Goal: Communication & Community: Participate in discussion

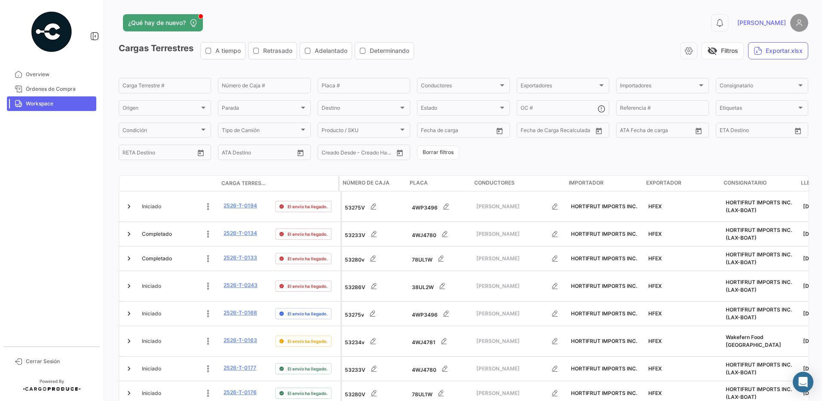
scroll to position [0, 2]
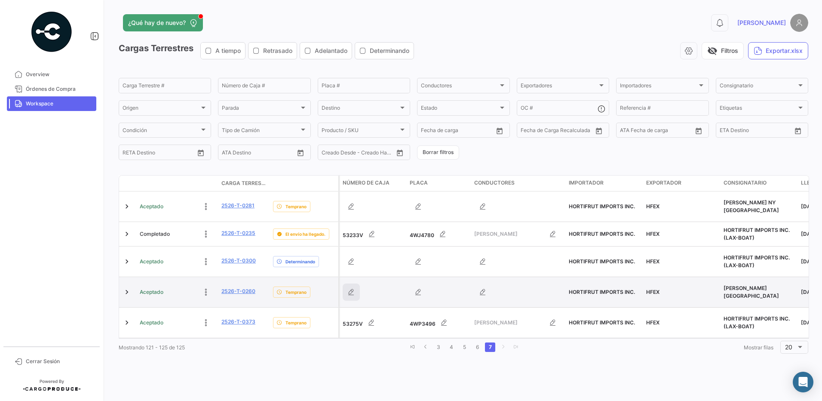
click at [355, 288] on icon "button" at bounding box center [351, 292] width 9 height 9
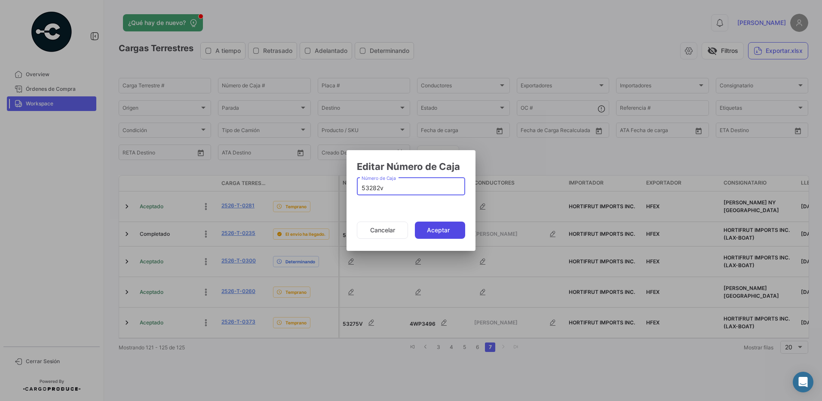
type input "53282v"
click at [432, 231] on button "Aceptar" at bounding box center [440, 230] width 50 height 17
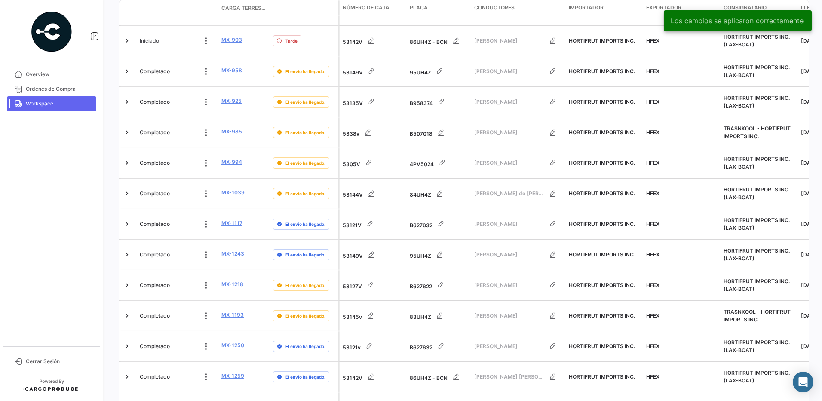
scroll to position [338, 0]
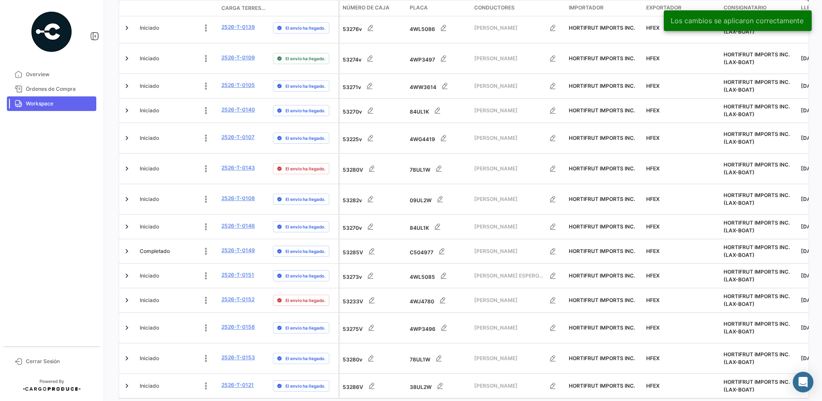
scroll to position [326, 0]
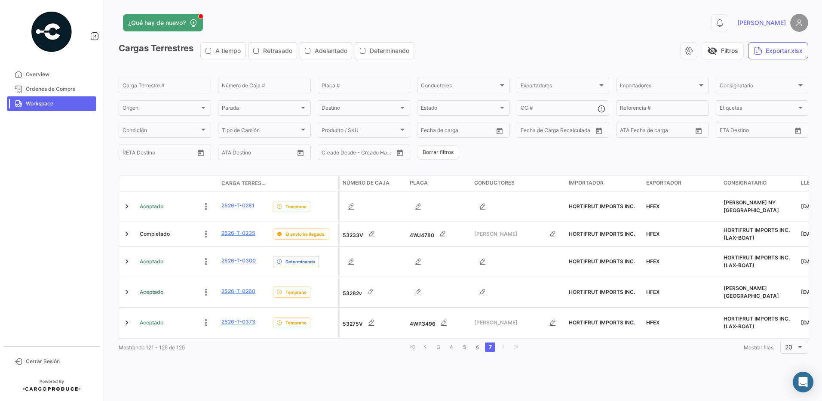
scroll to position [0, 0]
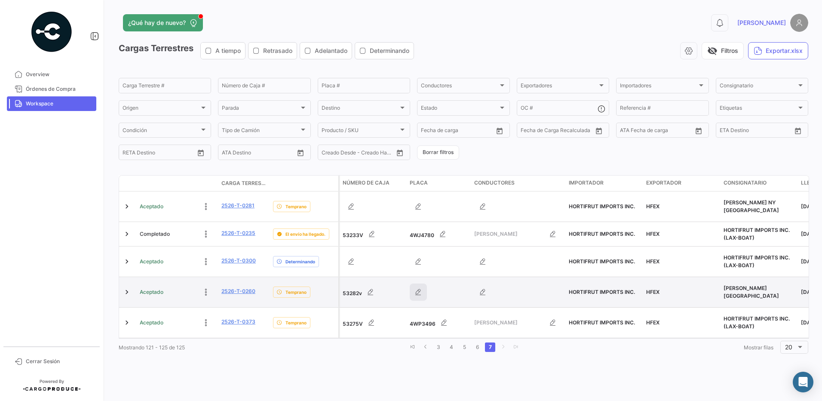
click at [419, 288] on icon "button" at bounding box center [418, 292] width 9 height 9
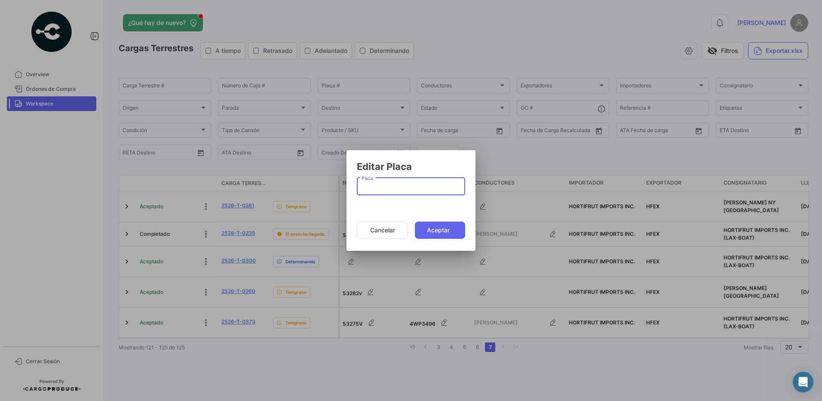
paste input "09UL2W"
type input "09UL2W"
click at [437, 227] on button "Aceptar" at bounding box center [440, 230] width 50 height 17
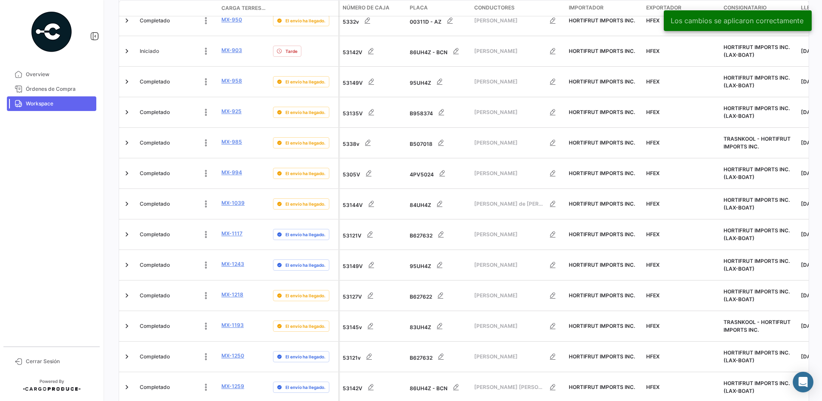
scroll to position [338, 0]
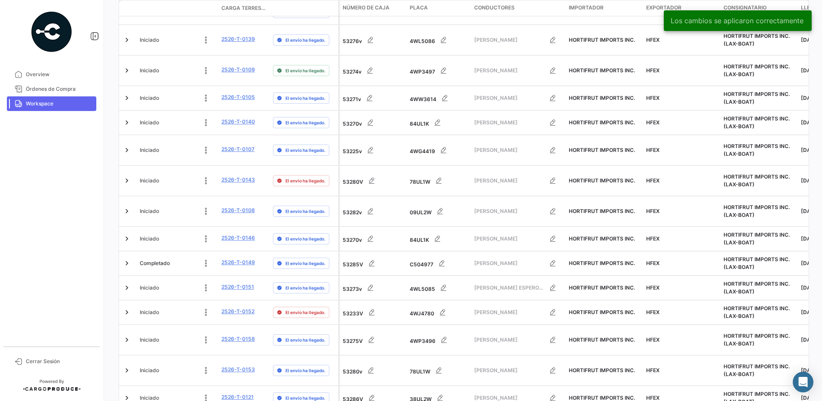
scroll to position [0, 0]
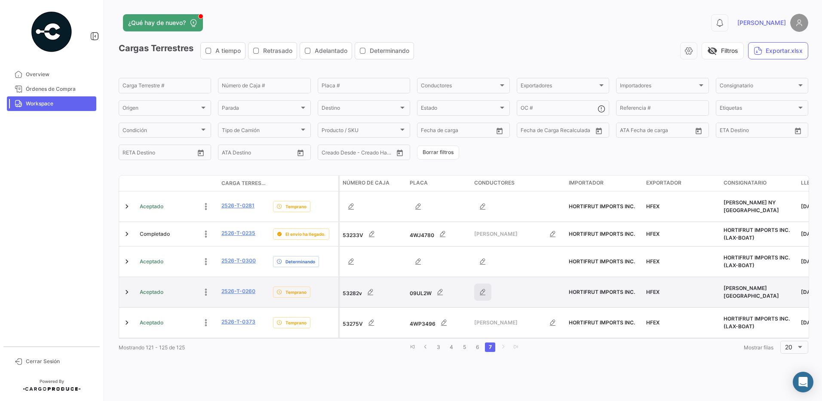
click at [484, 288] on icon "button" at bounding box center [483, 292] width 9 height 9
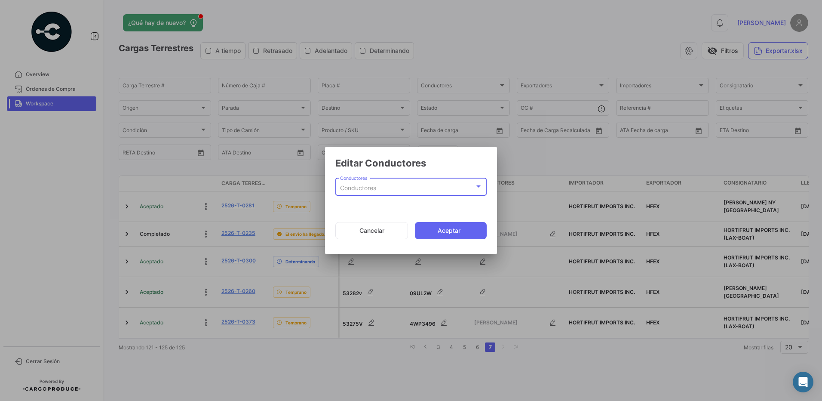
click at [403, 192] on div "Conductores" at bounding box center [407, 188] width 135 height 7
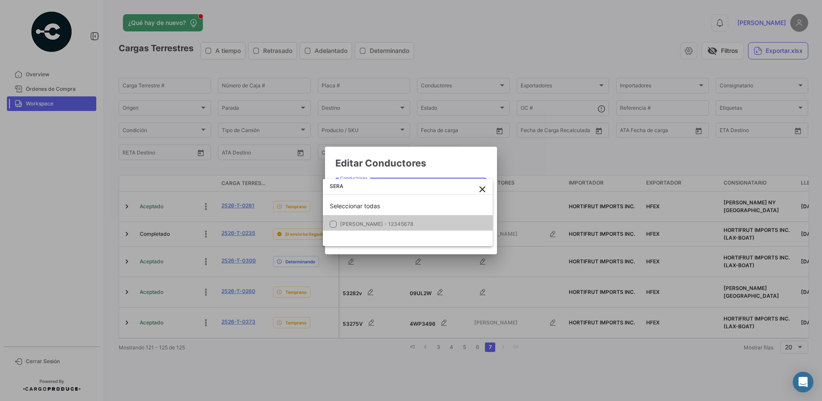
type input "SERA"
click at [414, 227] on span "[PERSON_NAME] - 12345678" at bounding box center [377, 224] width 74 height 6
click at [460, 168] on div at bounding box center [411, 200] width 822 height 401
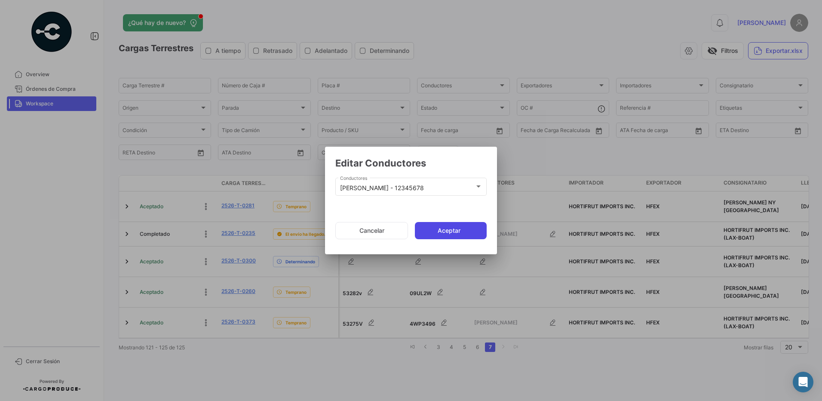
click at [464, 231] on button "Aceptar" at bounding box center [451, 230] width 72 height 17
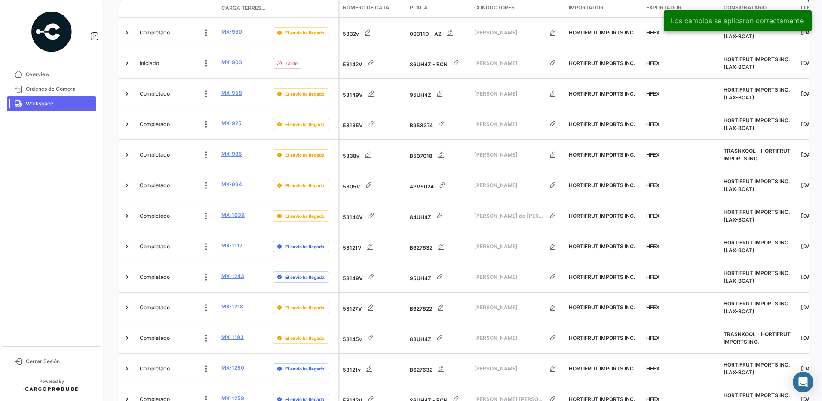
scroll to position [338, 0]
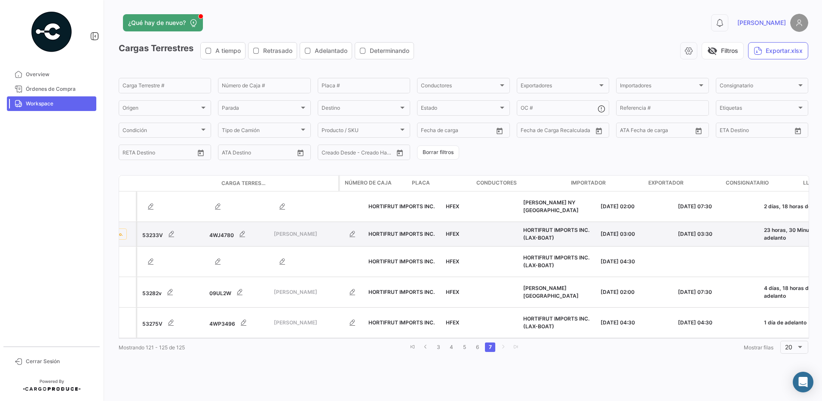
scroll to position [0, 0]
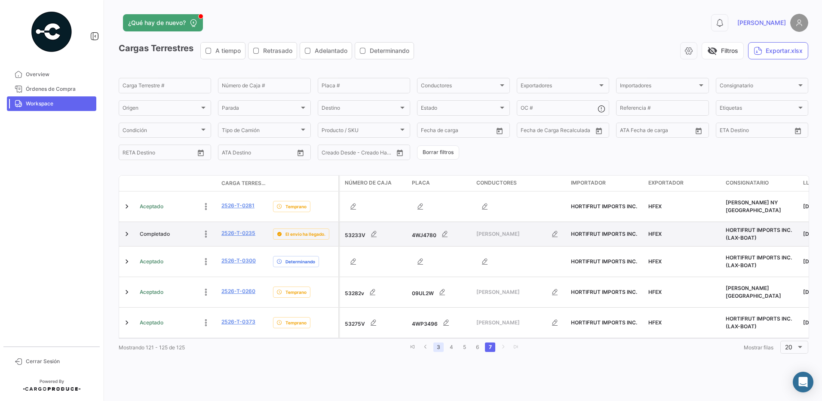
click at [440, 342] on link "3" at bounding box center [439, 346] width 10 height 9
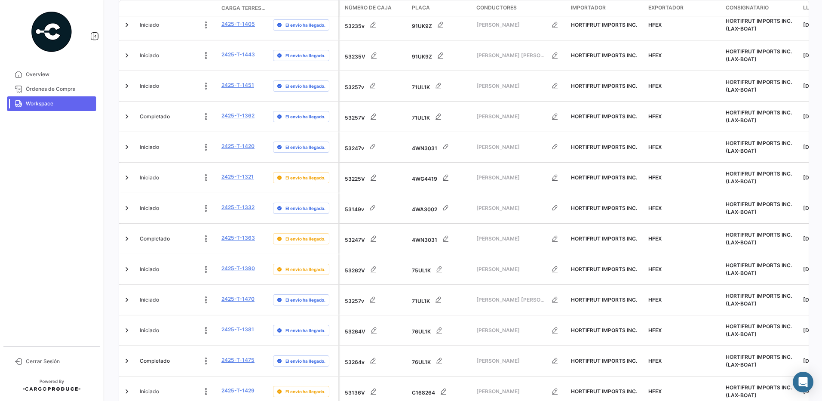
scroll to position [305, 0]
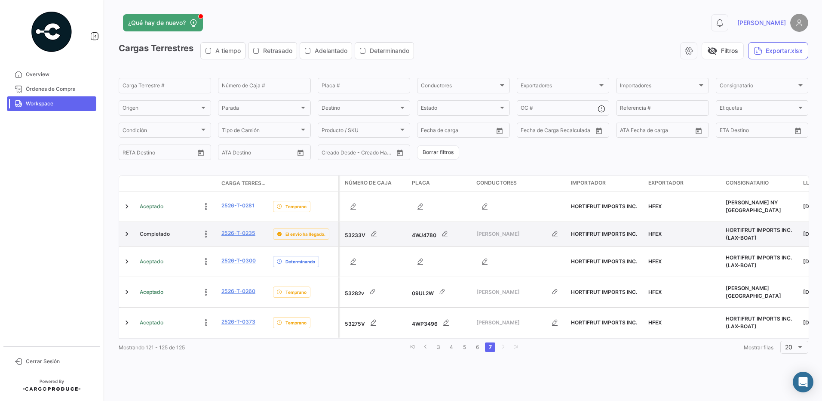
click at [508, 377] on div "¿Qué hay de nuevo? 0 [PERSON_NAME] Terrestres A tiempo Retrasado Adelantado Det…" at bounding box center [463, 200] width 717 height 401
click at [480, 342] on link "6" at bounding box center [477, 346] width 10 height 9
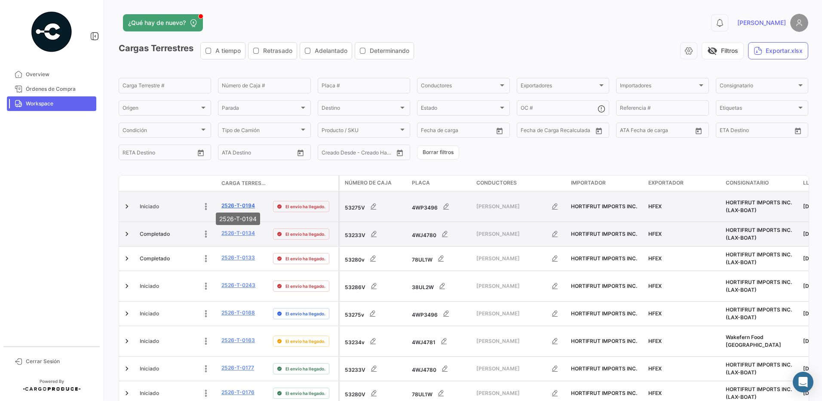
click at [241, 202] on link "2526-T-0194" at bounding box center [239, 206] width 34 height 8
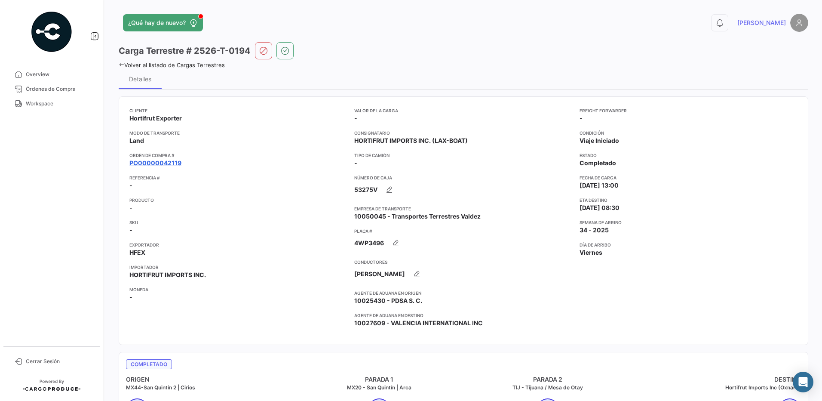
click at [157, 163] on link "PO00000042119" at bounding box center [155, 163] width 52 height 9
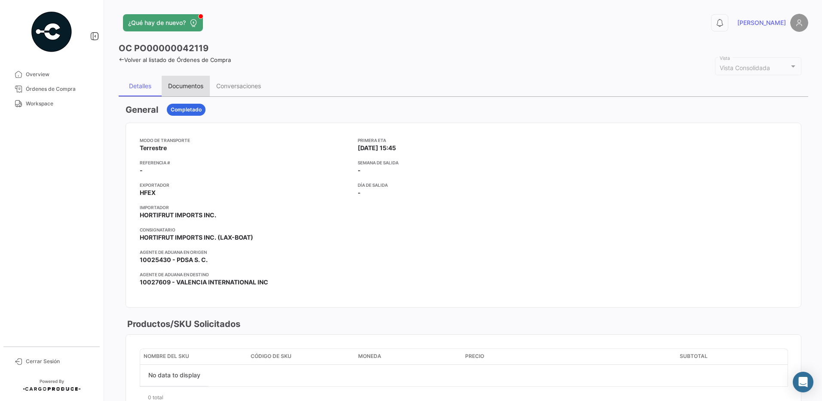
click at [196, 85] on div "Documentos" at bounding box center [185, 85] width 35 height 7
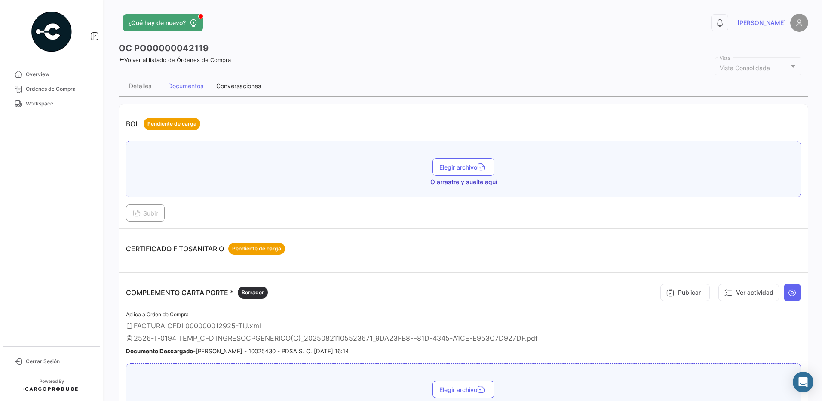
click at [241, 83] on div "Conversaciones" at bounding box center [238, 85] width 45 height 7
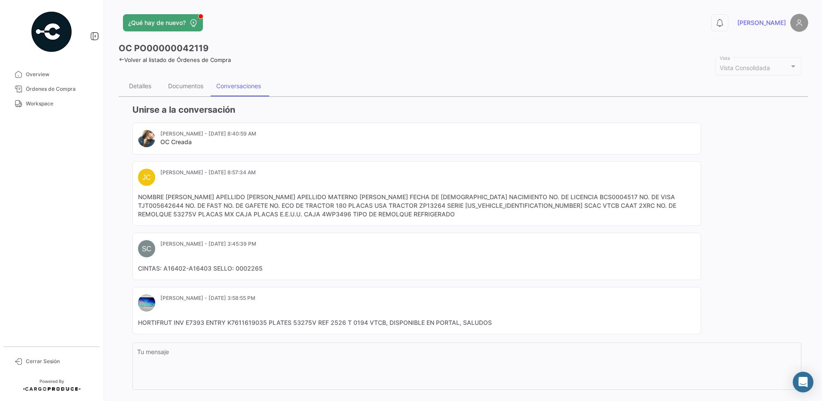
drag, startPoint x: 343, startPoint y: 217, endPoint x: 138, endPoint y: 197, distance: 205.3
click at [138, 197] on mat-card-content "NOMBRE [PERSON_NAME] APELLIDO [PERSON_NAME] APELLIDO MATERNO [PERSON_NAME] FECH…" at bounding box center [417, 206] width 558 height 26
drag, startPoint x: 138, startPoint y: 197, endPoint x: 168, endPoint y: 198, distance: 29.3
click at [158, 198] on mat-card-content "NOMBRE [PERSON_NAME] APELLIDO [PERSON_NAME] APELLIDO MATERNO [PERSON_NAME] FECH…" at bounding box center [417, 206] width 558 height 26
drag, startPoint x: 305, startPoint y: 210, endPoint x: 340, endPoint y: 205, distance: 35.2
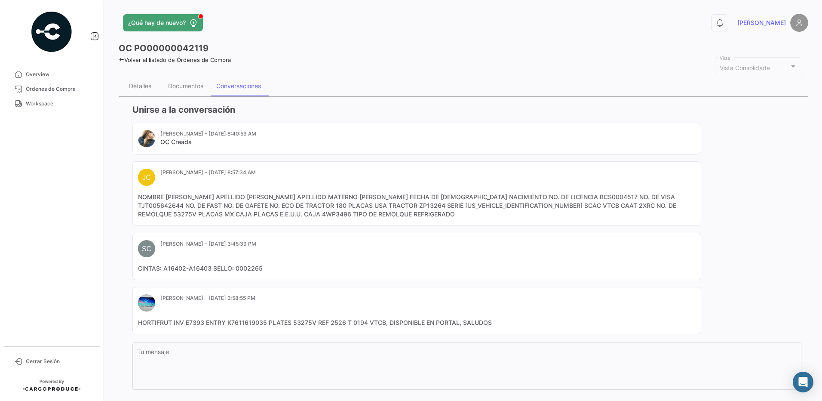
copy mat-card-content "NOMBRE [PERSON_NAME] APELLIDO [PERSON_NAME] APELLIDO MATERNO [PERSON_NAME] FECH…"
click at [344, 209] on mat-card-content "NOMBRE [PERSON_NAME] APELLIDO [PERSON_NAME] APELLIDO MATERNO [PERSON_NAME] FECH…" at bounding box center [417, 206] width 558 height 26
drag, startPoint x: 342, startPoint y: 216, endPoint x: 134, endPoint y: 200, distance: 208.9
click at [134, 200] on mat-card "[PERSON_NAME] - [DATE] 8:57:34 AM NOMBRE [PERSON_NAME] APELLIDO PATERNO [PERSON…" at bounding box center [416, 193] width 569 height 65
drag, startPoint x: 134, startPoint y: 200, endPoint x: 162, endPoint y: 200, distance: 28.0
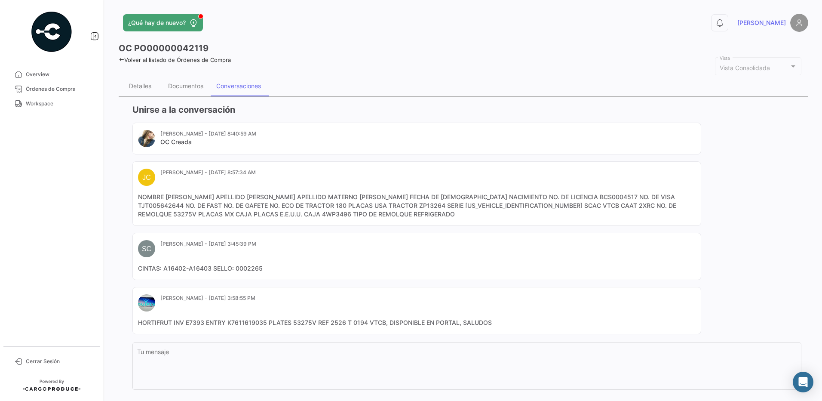
copy mat-card-content "NOMBRE [PERSON_NAME] APELLIDO [PERSON_NAME] APELLIDO MATERNO [PERSON_NAME] FECH…"
click at [49, 102] on span "Workspace" at bounding box center [59, 104] width 67 height 8
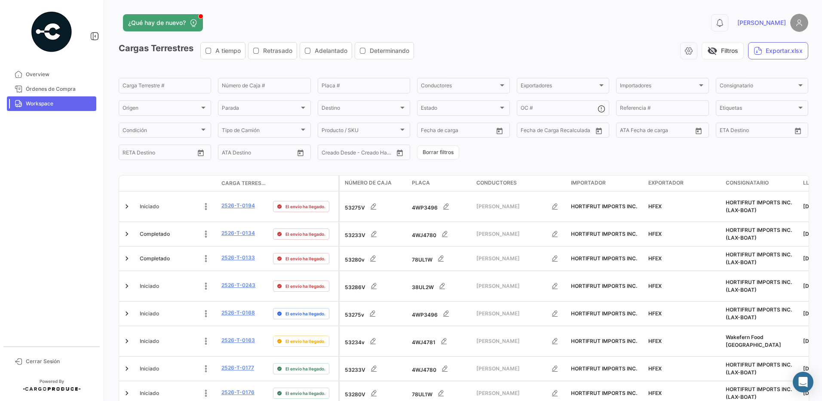
drag, startPoint x: 818, startPoint y: 164, endPoint x: 818, endPoint y: 172, distance: 8.2
click at [818, 172] on div "¿Qué hay de nuevo? 0 [PERSON_NAME] Terrestres A tiempo Retrasado Adelantado Det…" at bounding box center [463, 200] width 717 height 401
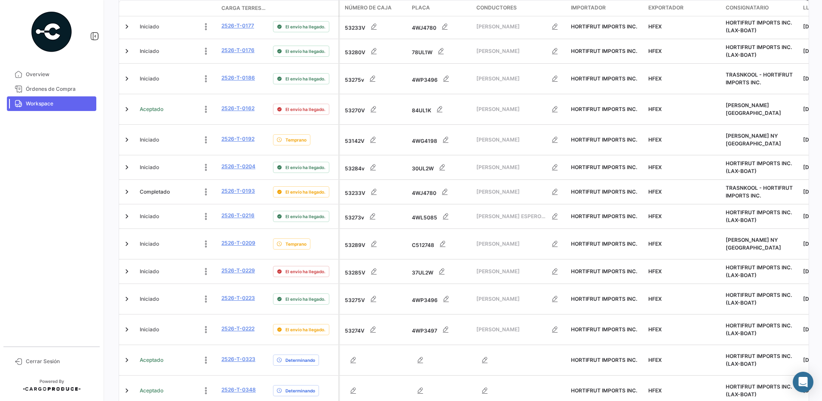
scroll to position [344, 0]
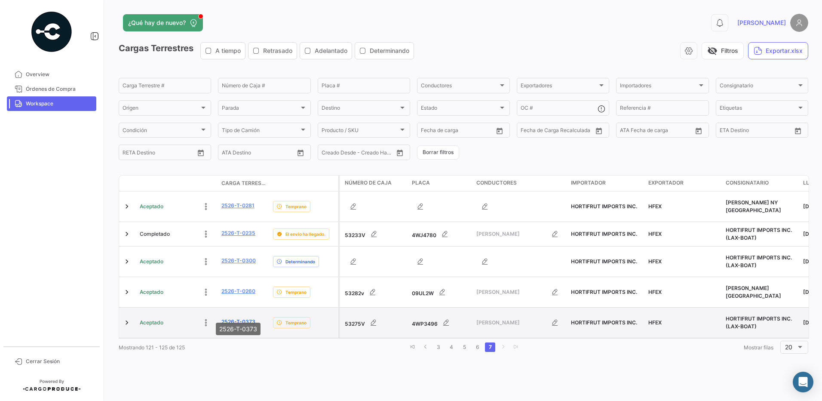
click at [238, 318] on link "2526-T-0373" at bounding box center [239, 322] width 34 height 8
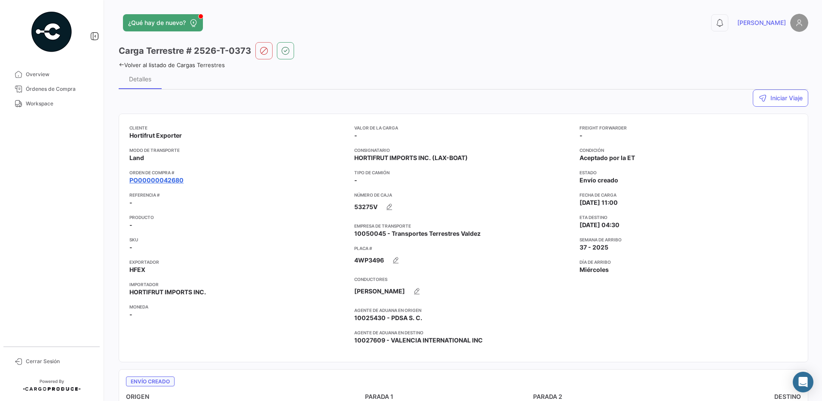
click at [173, 180] on link "PO00000042680" at bounding box center [156, 180] width 54 height 9
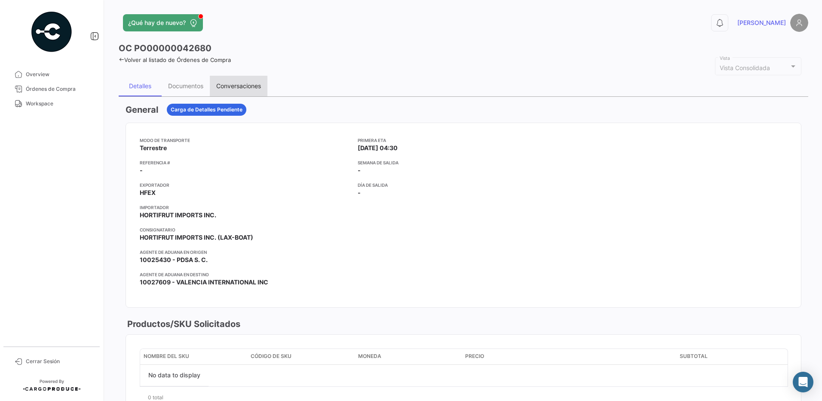
click at [249, 78] on div "Conversaciones" at bounding box center [239, 86] width 58 height 21
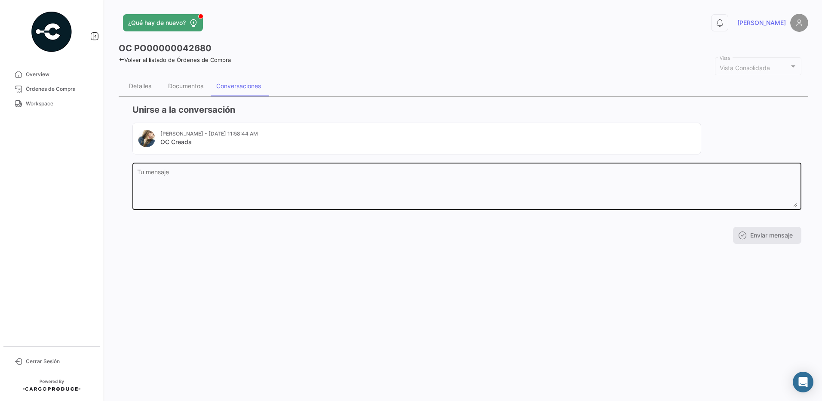
click at [208, 178] on textarea "Tu mensaje" at bounding box center [467, 188] width 660 height 38
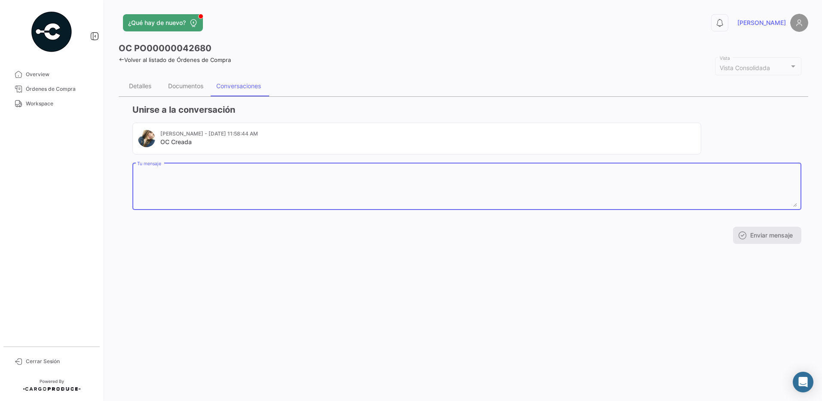
paste textarea "NOMBRE [PERSON_NAME] APELLIDO [PERSON_NAME] APELLIDO MATERNO [PERSON_NAME] FECH…"
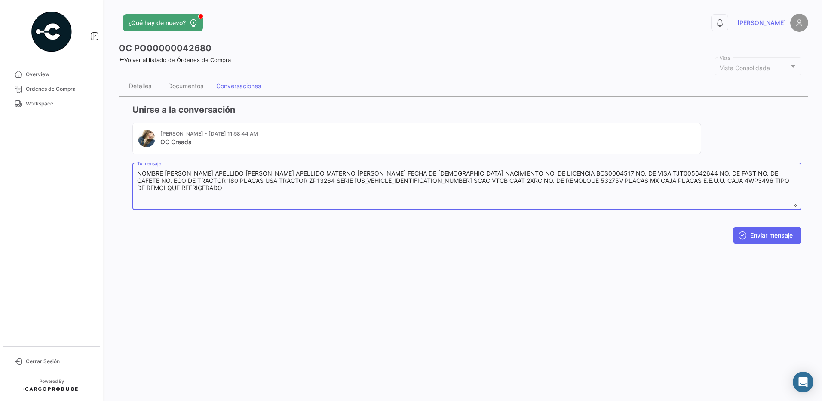
click at [267, 198] on textarea "NOMBRE [PERSON_NAME] APELLIDO [PERSON_NAME] APELLIDO MATERNO [PERSON_NAME] FECH…" at bounding box center [467, 188] width 660 height 38
click at [287, 188] on textarea "NOMBRE [PERSON_NAME] APELLIDO [PERSON_NAME] APELLIDO MATERNO [PERSON_NAME] FECH…" at bounding box center [467, 188] width 660 height 38
click at [585, 197] on textarea "NOMBRE [PERSON_NAME] APELLIDO [PERSON_NAME] APELLIDO MATERNO [PERSON_NAME] FECH…" at bounding box center [467, 188] width 660 height 38
click at [179, 188] on textarea "NOMBRE [PERSON_NAME] APELLIDO [PERSON_NAME] APELLIDO MATERNO [PERSON_NAME] FECH…" at bounding box center [467, 188] width 660 height 38
click at [215, 185] on textarea "NOMBRE [PERSON_NAME] APELLIDO [PERSON_NAME] APELLIDO MATERNO [PERSON_NAME] FECH…" at bounding box center [467, 188] width 660 height 38
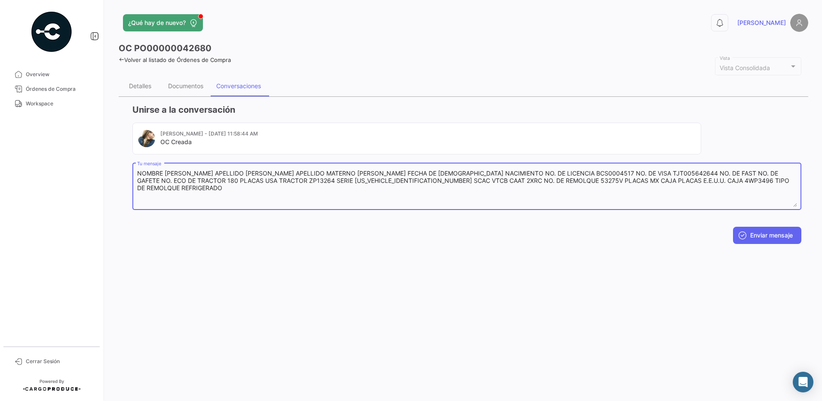
click at [255, 182] on textarea "NOMBRE [PERSON_NAME] APELLIDO [PERSON_NAME] APELLIDO MATERNO [PERSON_NAME] FECH…" at bounding box center [467, 188] width 660 height 38
click at [308, 187] on textarea "NOMBRE [PERSON_NAME] APELLIDO [PERSON_NAME] APELLIDO MATERNO [PERSON_NAME] FECH…" at bounding box center [467, 188] width 660 height 38
click at [342, 181] on textarea "NOMBRE [PERSON_NAME] APELLIDO [PERSON_NAME] APELLIDO MATERNO [PERSON_NAME] FECH…" at bounding box center [467, 188] width 660 height 38
click at [215, 193] on textarea "NOMBRE [PERSON_NAME] APELLIDO [PERSON_NAME] APELLIDO MATERNO [PERSON_NAME] FECH…" at bounding box center [467, 188] width 660 height 38
click at [176, 182] on textarea "NOMBRE [PERSON_NAME] APELLIDO [PERSON_NAME] APELLIDO MATERNO [PERSON_NAME] FECH…" at bounding box center [467, 188] width 660 height 38
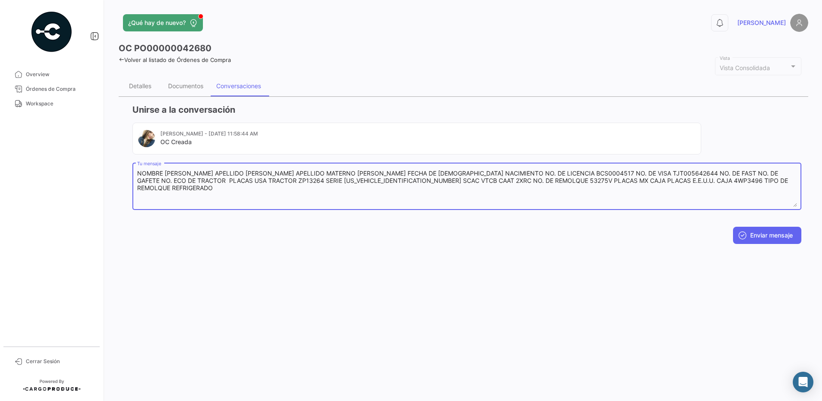
drag, startPoint x: 351, startPoint y: 182, endPoint x: 282, endPoint y: 181, distance: 69.3
click at [282, 181] on textarea "NOMBRE [PERSON_NAME] APELLIDO [PERSON_NAME] APELLIDO MATERNO [PERSON_NAME] FECH…" at bounding box center [467, 188] width 660 height 38
paste textarea "[US_VEHICLE_IDENTIFICATION_NUMBER]"
click at [346, 185] on textarea "NOMBRE [PERSON_NAME] APELLIDO [PERSON_NAME] APELLIDO MATERNO [PERSON_NAME] FECH…" at bounding box center [467, 188] width 660 height 38
click at [281, 187] on textarea "NOMBRE [PERSON_NAME] APELLIDO [PERSON_NAME] APELLIDO MATERNO [PERSON_NAME] FECH…" at bounding box center [467, 188] width 660 height 38
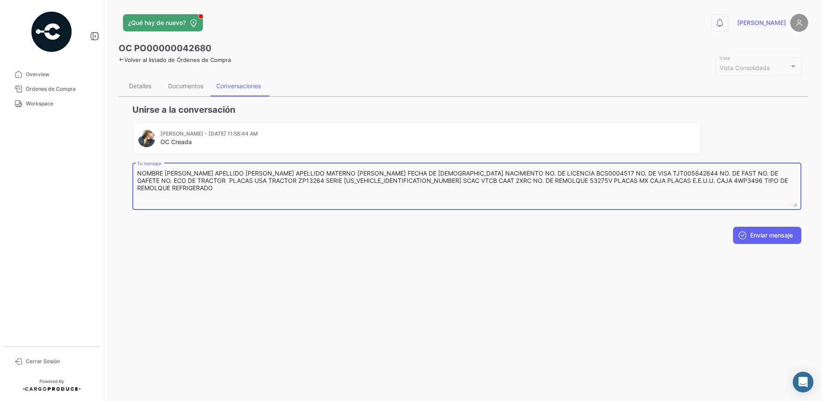
paste textarea "ZP45772"
click at [215, 198] on textarea "NOMBRE [PERSON_NAME] APELLIDO [PERSON_NAME] APELLIDO MATERNO [PERSON_NAME] FECH…" at bounding box center [467, 188] width 660 height 38
drag, startPoint x: 274, startPoint y: 181, endPoint x: 249, endPoint y: 183, distance: 25.5
click at [249, 183] on textarea "NOMBRE [PERSON_NAME] APELLIDO [PERSON_NAME] APELLIDO MATERNO [PERSON_NAME] FECH…" at bounding box center [467, 188] width 660 height 38
paste textarea "45772"
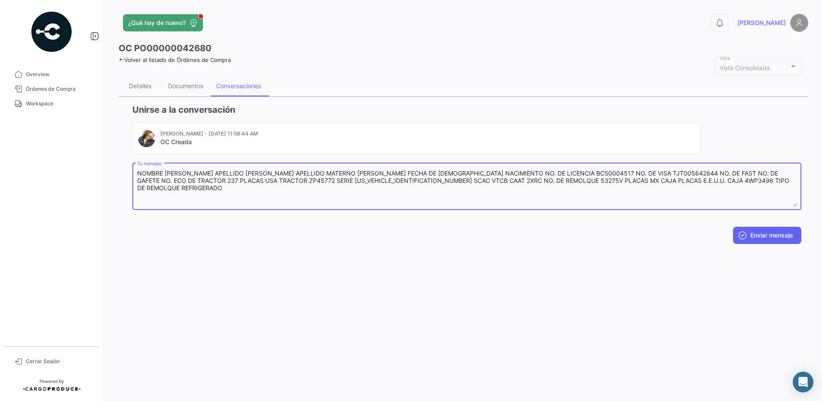
click at [290, 199] on textarea "NOMBRE [PERSON_NAME] APELLIDO [PERSON_NAME] APELLIDO MATERNO [PERSON_NAME] FECH…" at bounding box center [467, 188] width 660 height 38
click at [426, 188] on textarea "NOMBRE [PERSON_NAME] APELLIDO [PERSON_NAME] APELLIDO MATERNO [PERSON_NAME] FECH…" at bounding box center [467, 188] width 660 height 38
click at [481, 188] on textarea "NOMBRE [PERSON_NAME] APELLIDO [PERSON_NAME] APELLIDO MATERNO [PERSON_NAME] FECH…" at bounding box center [467, 188] width 660 height 38
click at [513, 183] on textarea "NOMBRE [PERSON_NAME] APELLIDO [PERSON_NAME] APELLIDO MATERNO [PERSON_NAME] FECH…" at bounding box center [467, 188] width 660 height 38
type textarea "NOMBRE [PERSON_NAME] APELLIDO [PERSON_NAME] APELLIDO MATERNO [PERSON_NAME] FECH…"
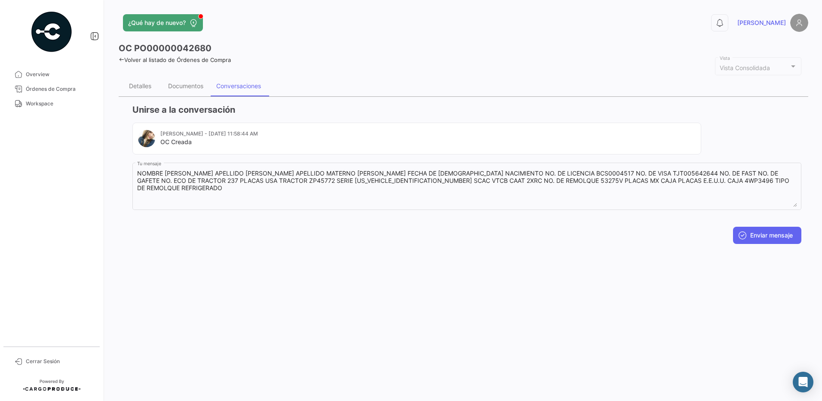
click at [193, 240] on div "Enviar mensaje" at bounding box center [466, 235] width 669 height 17
click at [757, 240] on button "Enviar mensaje" at bounding box center [767, 235] width 68 height 17
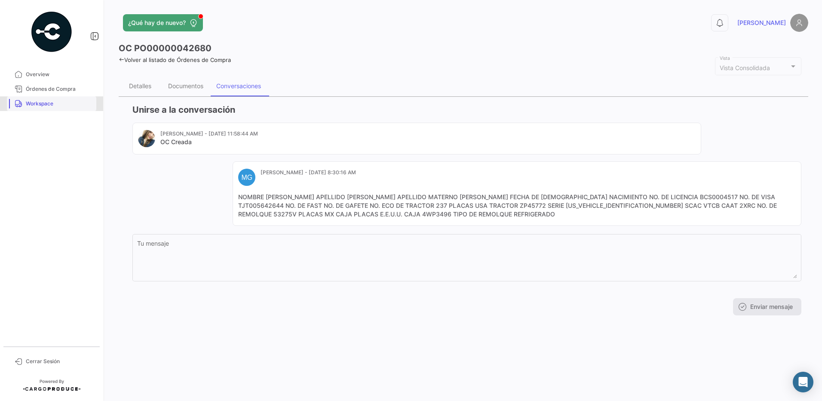
click at [55, 108] on link "Workspace" at bounding box center [51, 103] width 89 height 15
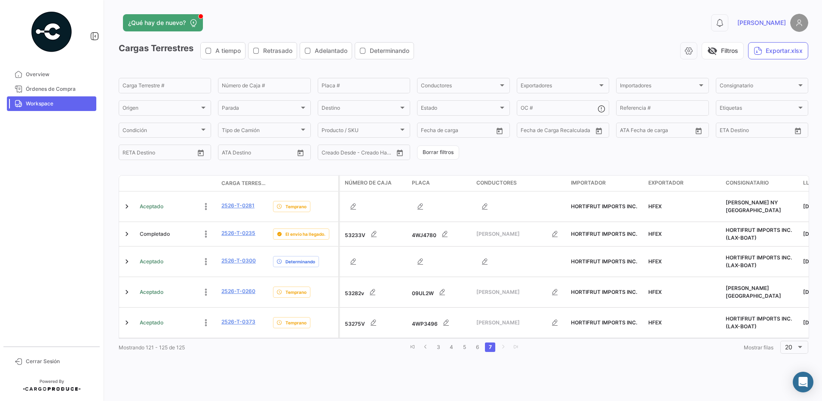
click at [279, 366] on div "¿Qué hay de nuevo? 0 [PERSON_NAME] Terrestres A tiempo Retrasado Adelantado Det…" at bounding box center [463, 200] width 717 height 401
